Goal: Task Accomplishment & Management: Use online tool/utility

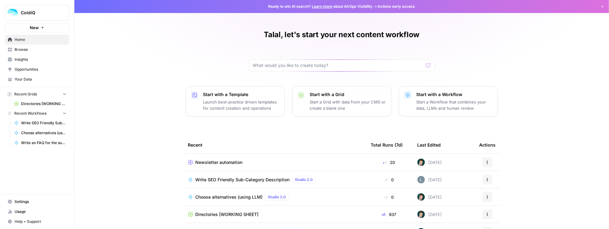
click at [36, 25] on span "New" at bounding box center [34, 27] width 9 height 6
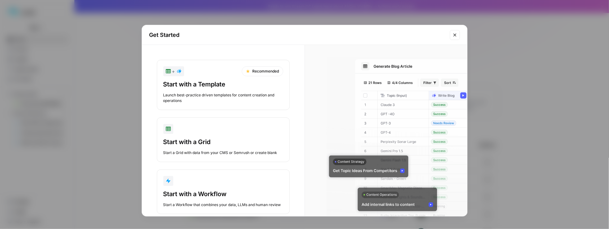
click at [219, 87] on div "Start with a Template" at bounding box center [223, 84] width 120 height 9
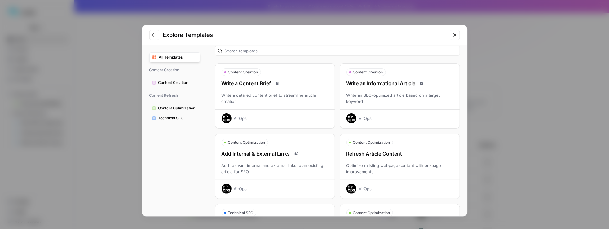
scroll to position [67, 0]
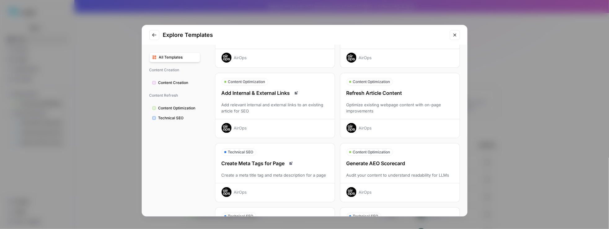
click at [374, 110] on div "Optimize existing webpage content with on-page improvements" at bounding box center [399, 108] width 119 height 12
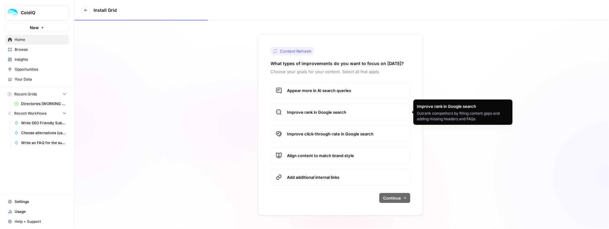
click at [310, 116] on label "Improve rank in Google search" at bounding box center [341, 112] width 140 height 17
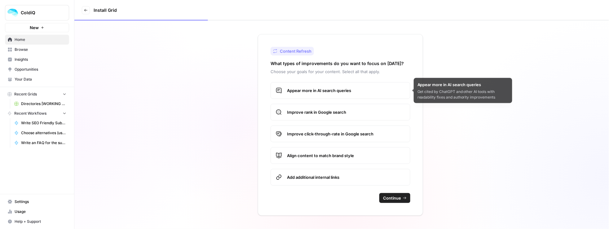
click at [323, 91] on span "Appear more in AI search queries" at bounding box center [346, 90] width 118 height 6
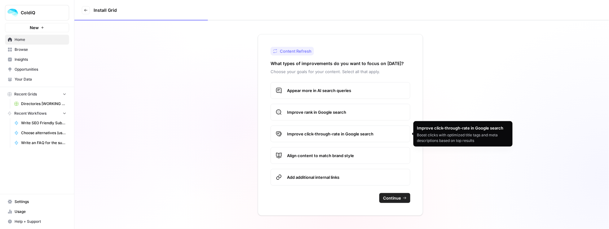
click at [327, 131] on span "Improve click-through-rate in Google search" at bounding box center [346, 134] width 118 height 6
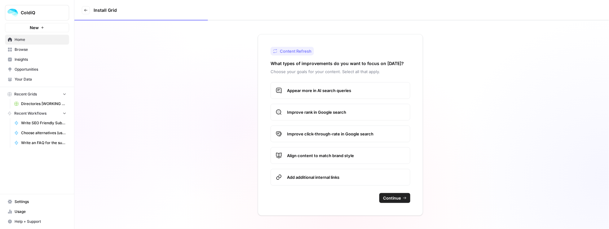
click at [321, 156] on span "Align content to match brand style" at bounding box center [346, 156] width 118 height 6
click at [329, 178] on span "Add additional internal links" at bounding box center [346, 177] width 118 height 6
click at [328, 158] on span "Align content to match brand style" at bounding box center [346, 156] width 118 height 6
click at [326, 179] on span "Add additional internal links" at bounding box center [346, 177] width 118 height 6
click at [407, 197] on button "Continue" at bounding box center [395, 198] width 31 height 10
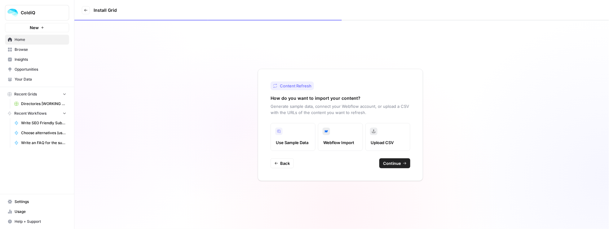
click at [334, 135] on label "Webflow Import" at bounding box center [340, 137] width 45 height 28
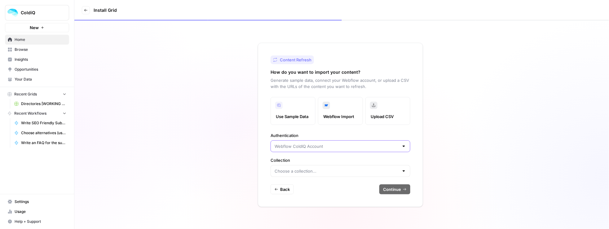
click at [300, 146] on input "Authentication" at bounding box center [337, 146] width 124 height 6
click at [297, 161] on span "Webflow ColdIQ Account" at bounding box center [336, 162] width 121 height 6
type input "Webflow ColdIQ Account"
click at [298, 168] on input "Collection" at bounding box center [337, 171] width 124 height 6
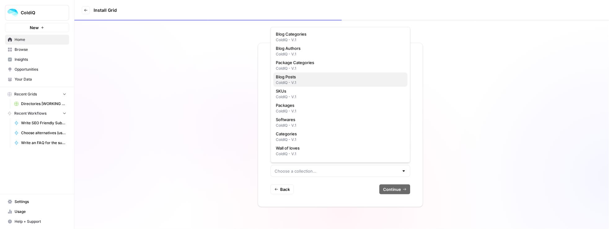
click at [297, 79] on span "Blog Posts" at bounding box center [339, 77] width 127 height 6
type input "Blog Posts"
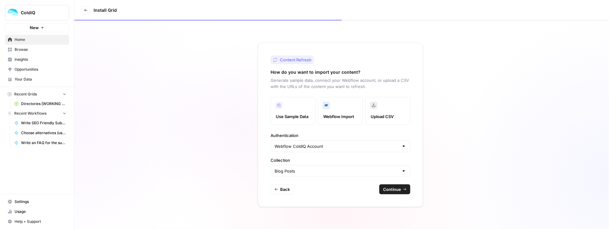
click at [389, 189] on span "Continue" at bounding box center [392, 189] width 18 height 6
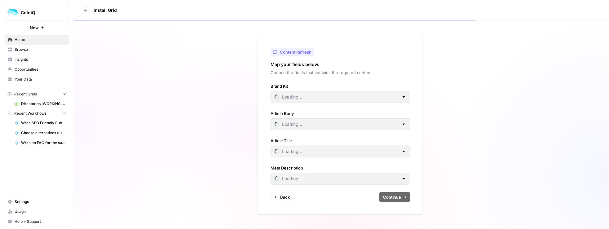
type input "ColdIQ"
type input "Meta Description"
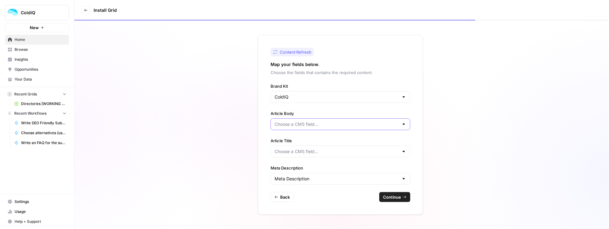
click at [300, 123] on input "Article Body" at bounding box center [337, 124] width 124 height 6
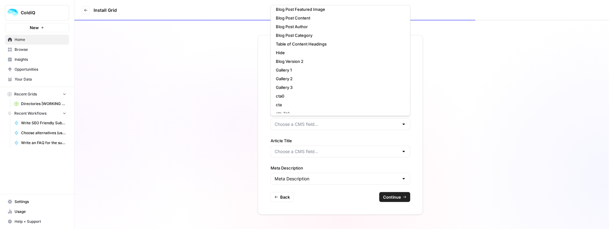
scroll to position [120, 0]
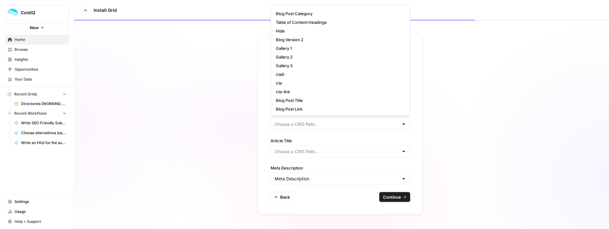
click at [240, 136] on div "Content Refresh Map your fields below. Choose the fields that contains the requ…" at bounding box center [341, 124] width 535 height 209
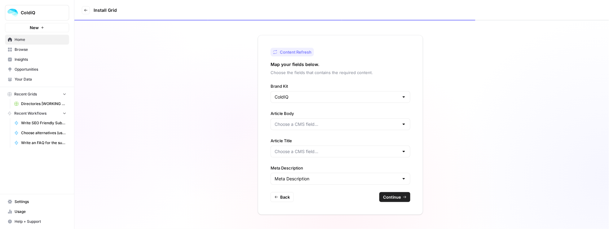
click at [29, 38] on span "Home" at bounding box center [41, 40] width 52 height 6
